Goal: Task Accomplishment & Management: Complete application form

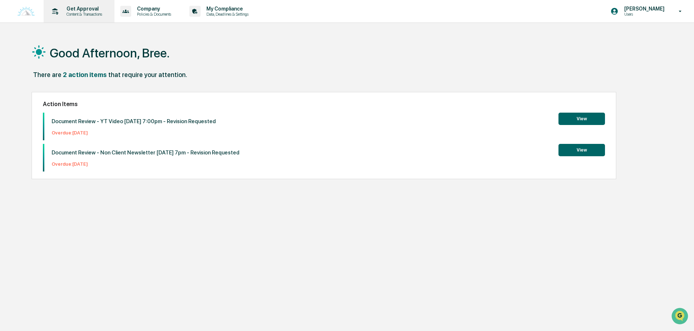
click at [88, 15] on p "Content & Transactions" at bounding box center [83, 14] width 45 height 5
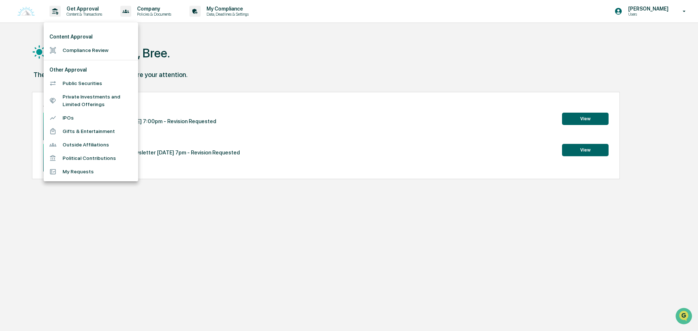
click at [86, 52] on li "Compliance Review" at bounding box center [91, 50] width 95 height 13
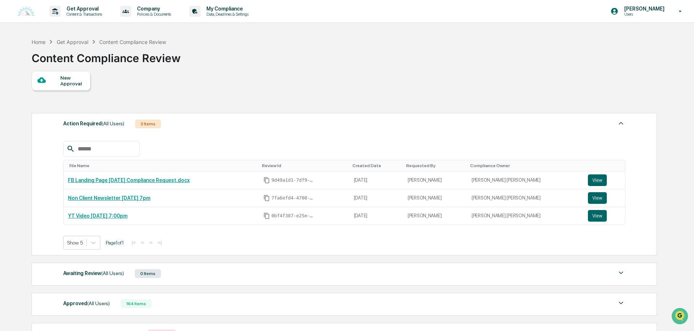
click at [67, 84] on div "New Approval" at bounding box center [72, 81] width 24 height 12
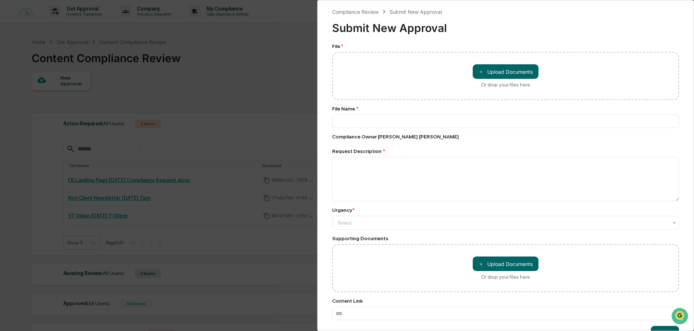
click at [242, 67] on div "Compliance Review Submit New Approval Submit New Approval File * ＋ Upload Docum…" at bounding box center [347, 165] width 694 height 331
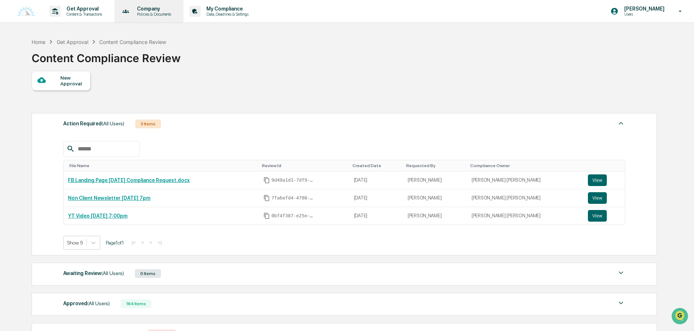
click at [152, 9] on p "Company" at bounding box center [153, 9] width 44 height 6
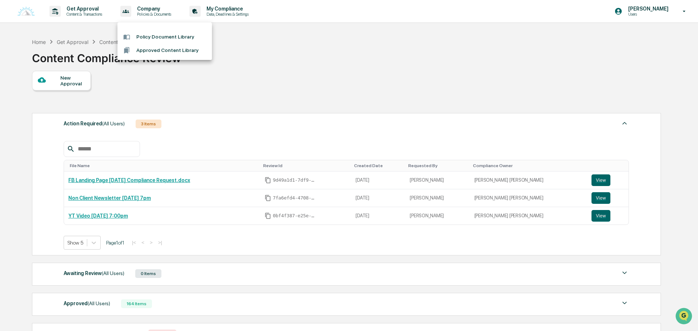
click at [96, 15] on div at bounding box center [349, 165] width 698 height 331
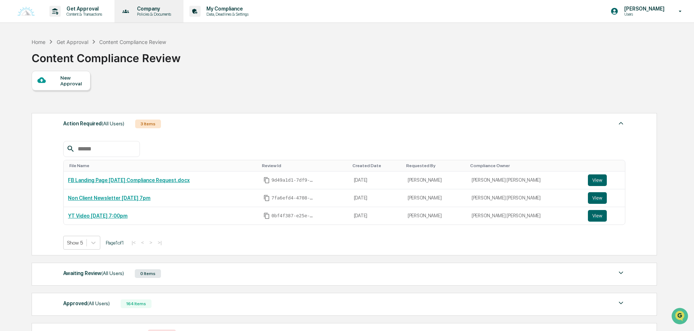
click at [175, 5] on div "Company Policies & Documents" at bounding box center [148, 11] width 62 height 23
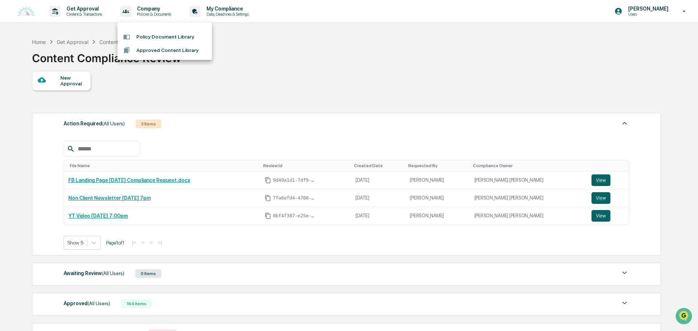
click at [152, 51] on li "Approved Content Library" at bounding box center [164, 50] width 95 height 13
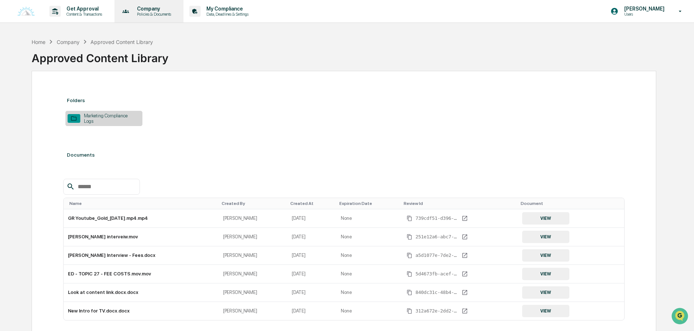
click at [159, 14] on p "Policies & Documents" at bounding box center [153, 14] width 44 height 5
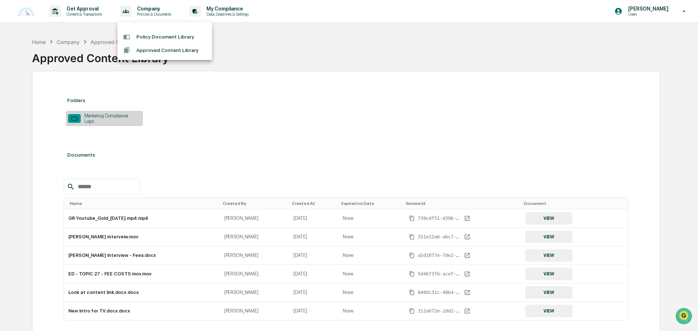
click at [153, 36] on li "Policy Document Library" at bounding box center [164, 36] width 95 height 13
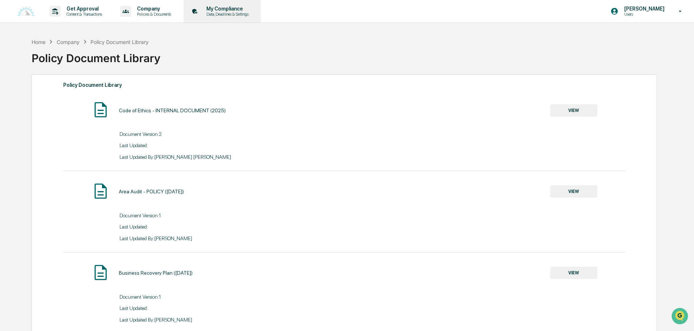
click at [227, 12] on p "Data, Deadlines & Settings" at bounding box center [227, 14] width 52 height 5
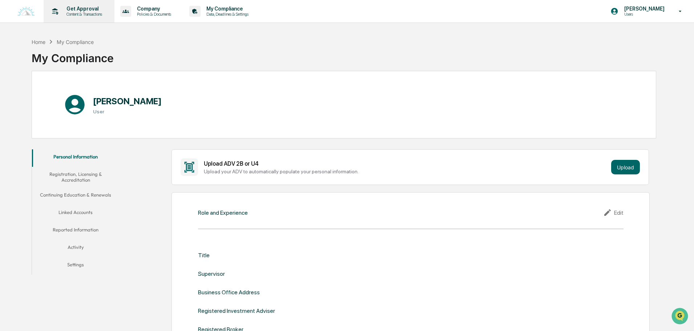
click at [89, 15] on p "Content & Transactions" at bounding box center [83, 14] width 45 height 5
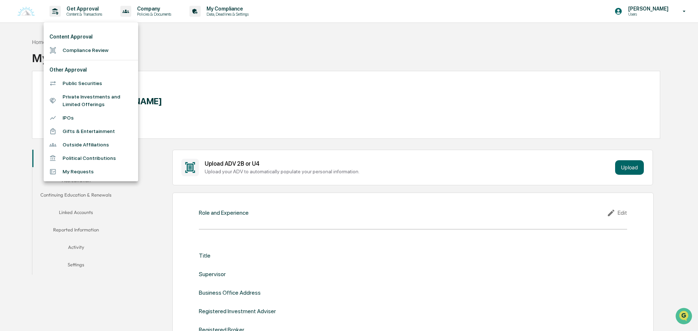
click at [222, 46] on div at bounding box center [349, 165] width 698 height 331
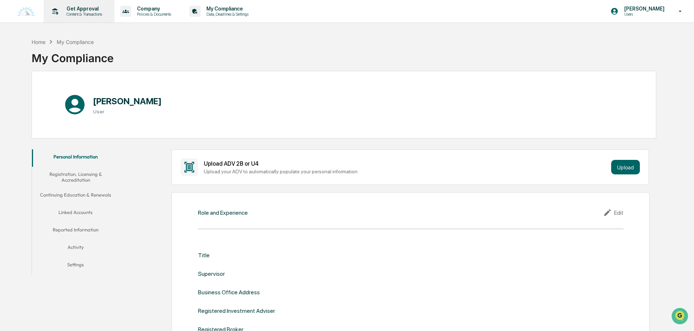
click at [95, 10] on p "Get Approval" at bounding box center [83, 9] width 45 height 6
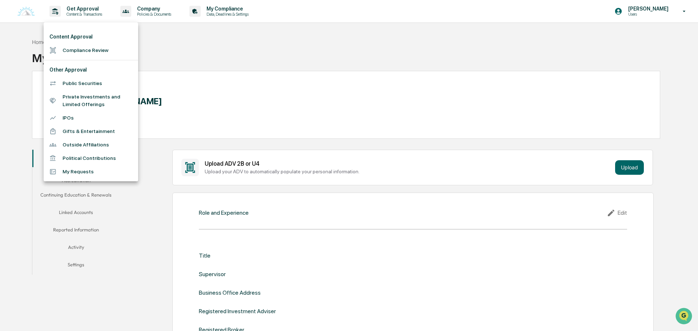
click at [76, 170] on li "My Requests" at bounding box center [91, 171] width 95 height 13
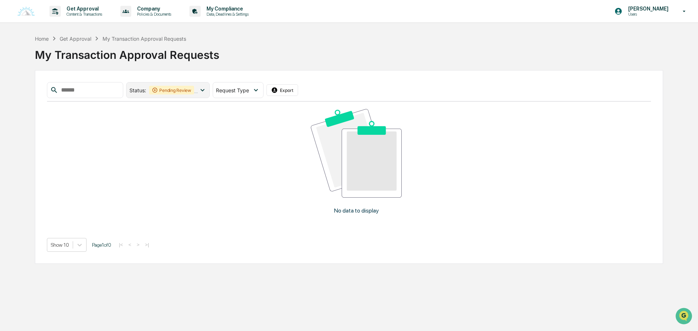
click at [191, 88] on div "Pending Review" at bounding box center [171, 90] width 45 height 9
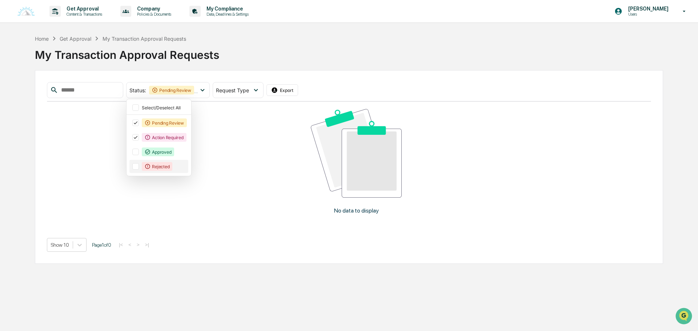
drag, startPoint x: 168, startPoint y: 156, endPoint x: 166, endPoint y: 165, distance: 9.7
click at [168, 156] on div "Approved" at bounding box center [158, 152] width 32 height 9
click at [166, 168] on div "Rejected" at bounding box center [157, 166] width 31 height 9
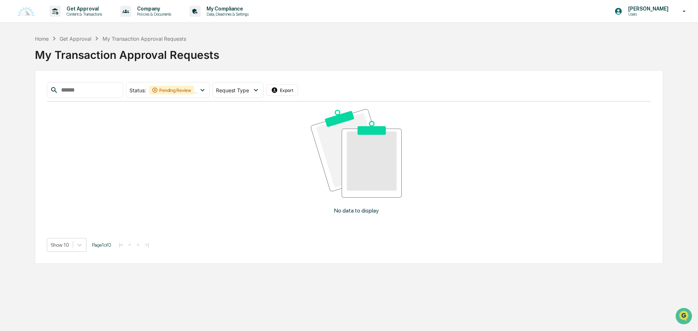
drag, startPoint x: 256, startPoint y: 248, endPoint x: 257, endPoint y: 241, distance: 7.6
click at [257, 248] on div "Show 10 Page 1 of 0 |< < > >|" at bounding box center [349, 245] width 604 height 14
click at [249, 91] on span "Request Type" at bounding box center [232, 90] width 33 height 6
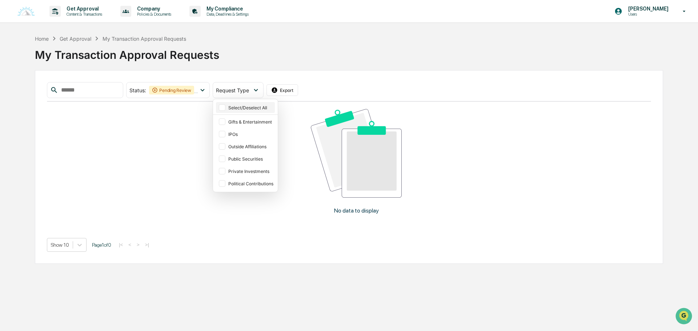
click at [225, 104] on div at bounding box center [222, 107] width 7 height 7
click at [381, 54] on div "My Transaction Approval Requests" at bounding box center [349, 52] width 628 height 19
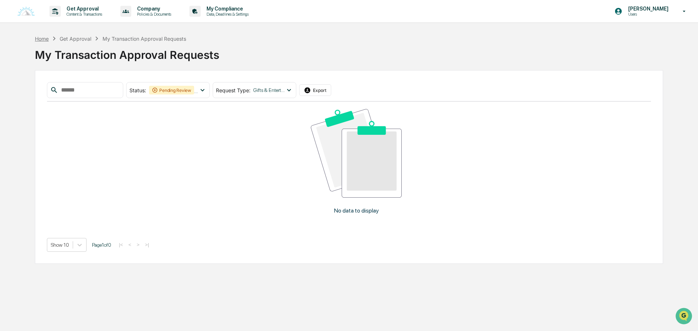
click at [39, 40] on div "Home" at bounding box center [42, 39] width 14 height 6
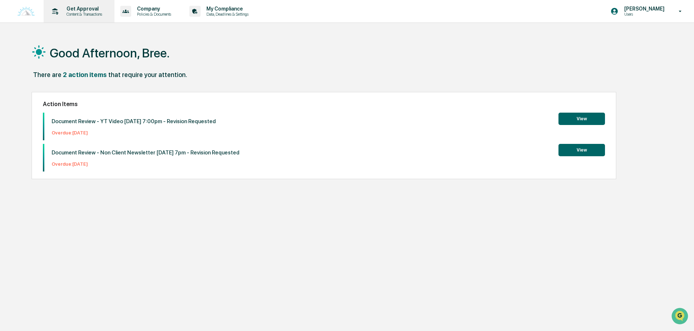
click at [72, 5] on div "Get Approval Content & Transactions" at bounding box center [79, 11] width 64 height 23
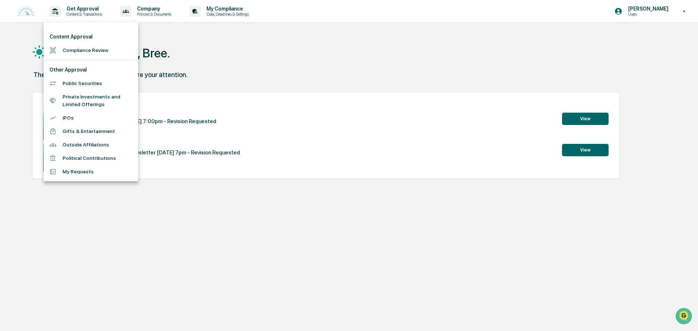
click at [71, 54] on li "Compliance Review" at bounding box center [91, 50] width 95 height 13
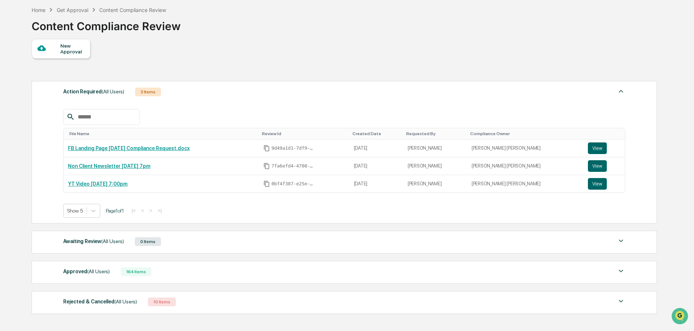
scroll to position [73, 0]
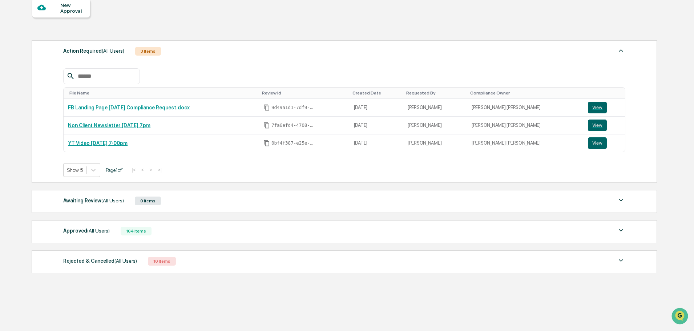
click at [132, 236] on div "Approved (All Users) 164 Items" at bounding box center [344, 231] width 562 height 10
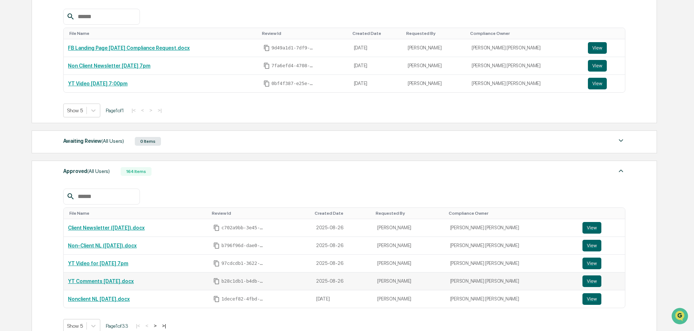
scroll to position [145, 0]
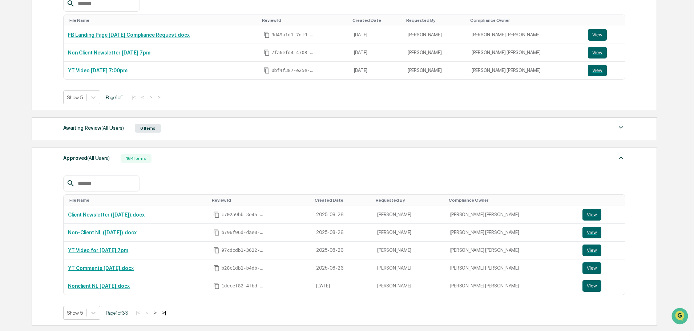
click at [157, 313] on button ">" at bounding box center [155, 313] width 7 height 6
click at [157, 313] on button ">" at bounding box center [156, 313] width 7 height 6
click at [151, 314] on button "<" at bounding box center [147, 313] width 7 height 6
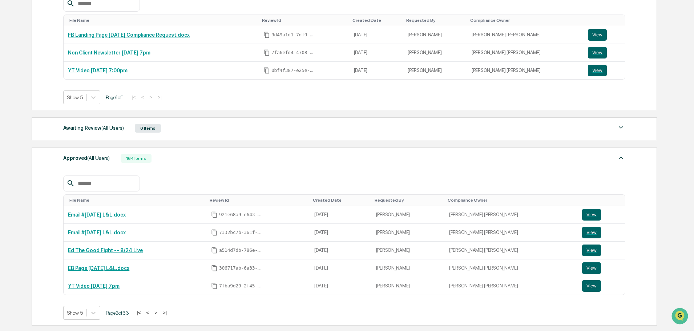
click at [151, 314] on button "<" at bounding box center [147, 313] width 7 height 6
click at [98, 270] on link "YT Comments [DATE].docx" at bounding box center [101, 268] width 66 height 6
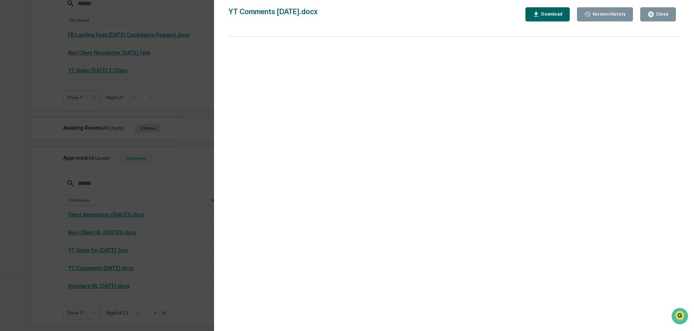
click at [646, 17] on button "Close" at bounding box center [659, 14] width 36 height 14
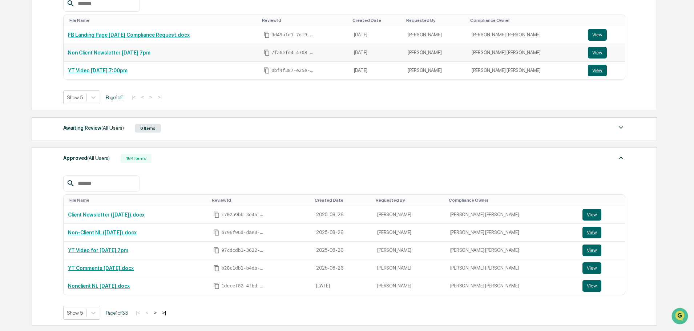
scroll to position [0, 0]
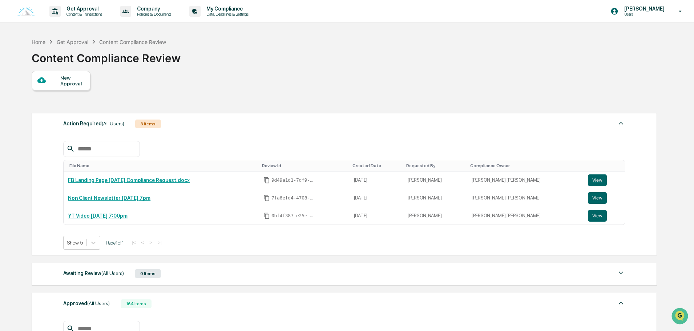
click at [64, 83] on div "New Approval" at bounding box center [72, 81] width 24 height 12
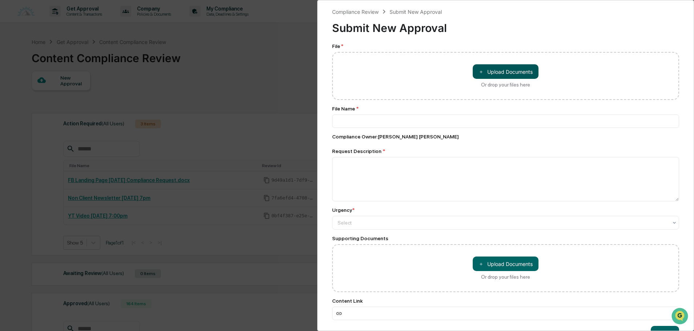
click at [485, 76] on button "＋ Upload Documents" at bounding box center [506, 71] width 66 height 15
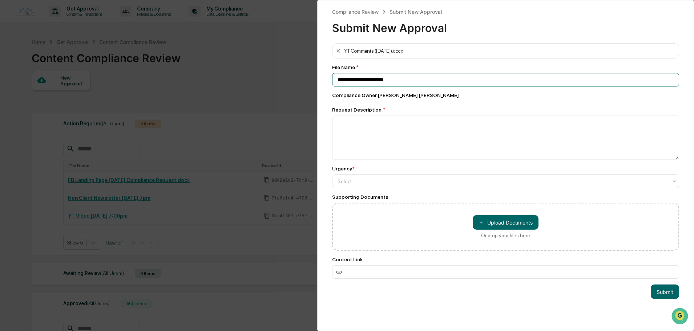
drag, startPoint x: 400, startPoint y: 81, endPoint x: 389, endPoint y: 85, distance: 10.9
click at [389, 85] on input "**********" at bounding box center [505, 79] width 347 height 13
click at [400, 78] on input "**********" at bounding box center [505, 79] width 347 height 13
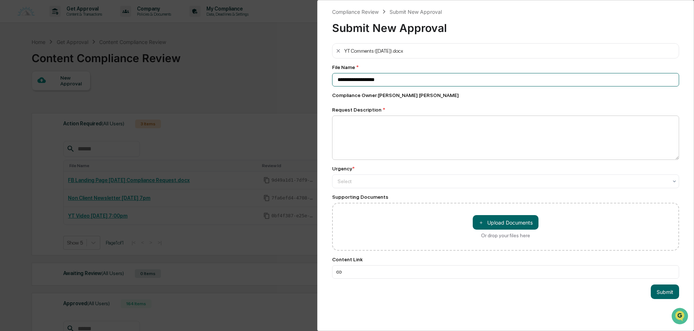
type input "**********"
click at [368, 132] on textarea at bounding box center [505, 138] width 347 height 44
paste textarea "**********"
type textarea "**********"
click at [372, 183] on div at bounding box center [503, 181] width 330 height 7
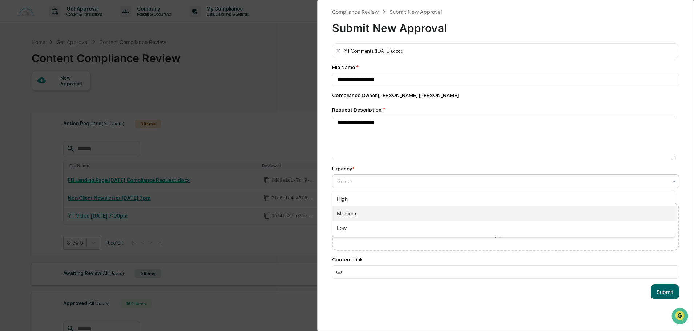
click at [361, 213] on div "Medium" at bounding box center [504, 213] width 343 height 15
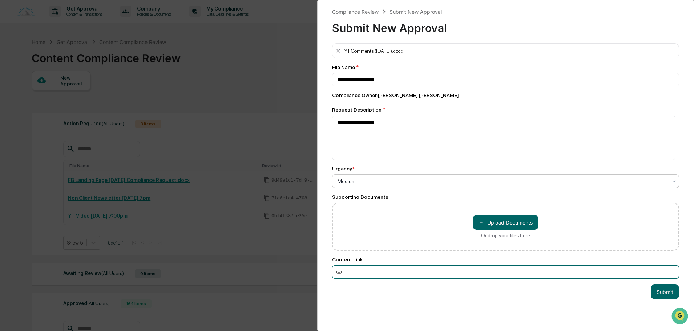
click at [366, 271] on input at bounding box center [505, 271] width 347 height 13
drag, startPoint x: 656, startPoint y: 293, endPoint x: 586, endPoint y: 293, distance: 69.4
click at [656, 293] on button "Submit" at bounding box center [665, 292] width 28 height 15
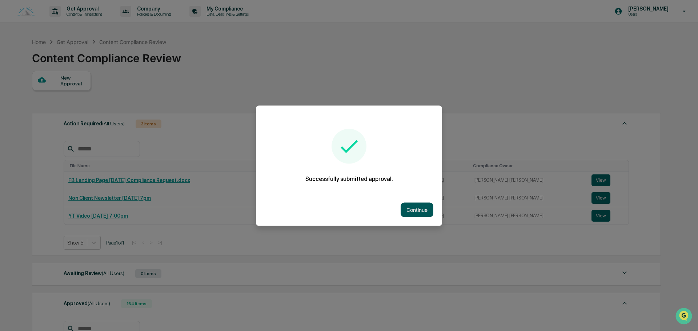
click at [415, 213] on button "Continue" at bounding box center [417, 209] width 33 height 15
